Goal: Task Accomplishment & Management: Manage account settings

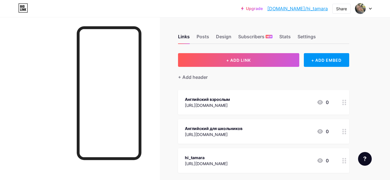
scroll to position [34, 0]
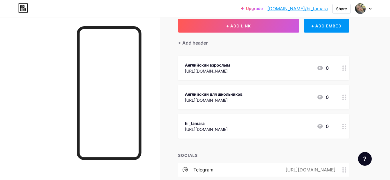
click at [232, 61] on div "Английский взрослым [URL][DOMAIN_NAME] 0" at bounding box center [257, 67] width 144 height 13
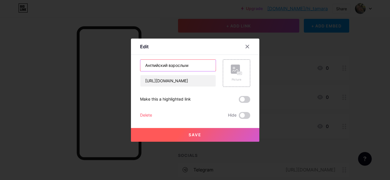
drag, startPoint x: 194, startPoint y: 65, endPoint x: 125, endPoint y: 65, distance: 69.0
click at [125, 65] on div "Edit Content YouTube Play YouTube video without leaving your page. ADD Vimeo Pl…" at bounding box center [195, 90] width 390 height 180
paste input "нглийский и французский для взрослых Обо мне Цены Отзывы"
drag, startPoint x: 163, startPoint y: 65, endPoint x: 236, endPoint y: 64, distance: 73.9
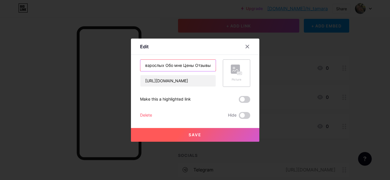
click at [236, 64] on div "английский и французский для взрослых Обо мне Цены Отзывы [URL][DOMAIN_NAME] Pi…" at bounding box center [195, 72] width 110 height 27
drag, startPoint x: 209, startPoint y: 65, endPoint x: 97, endPoint y: 66, distance: 112.1
click at [97, 66] on div "Edit Content YouTube Play YouTube video without leaving your page. ADD Vimeo Pl…" at bounding box center [195, 90] width 390 height 180
click at [145, 58] on div "Content YouTube Play YouTube video without leaving your page. ADD Vimeo Play Vi…" at bounding box center [195, 87] width 110 height 64
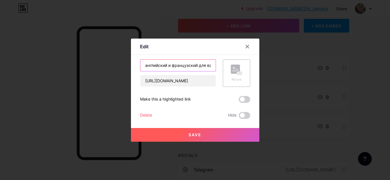
click at [146, 65] on input "английский и французский для взрослых" at bounding box center [177, 65] width 75 height 11
type input "Английский и французский для взрослых"
click at [200, 132] on button "Save" at bounding box center [195, 135] width 128 height 14
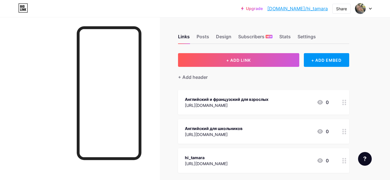
scroll to position [38, 0]
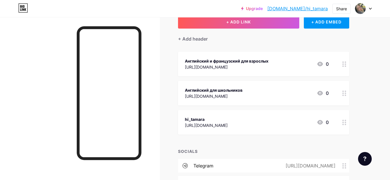
click at [304, 5] on link "[DOMAIN_NAME]/hi_tamara" at bounding box center [297, 8] width 60 height 7
